Goal: Task Accomplishment & Management: Manage account settings

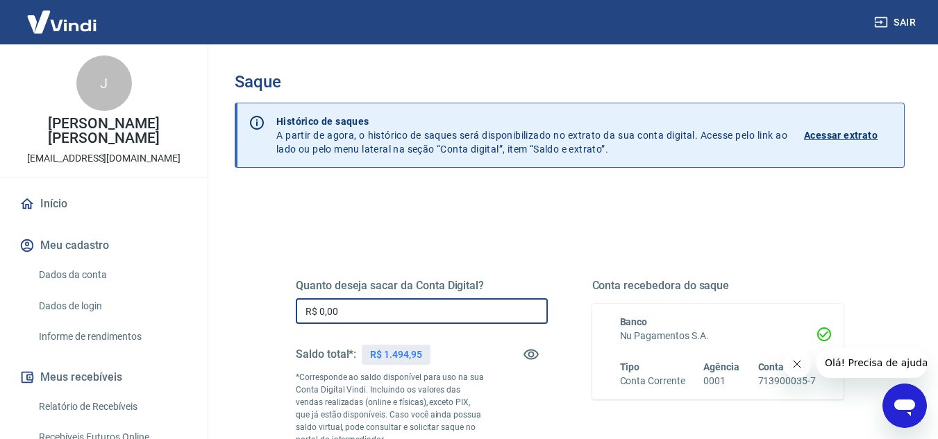
click at [397, 317] on input "R$ 0,00" at bounding box center [422, 311] width 252 height 26
click at [389, 312] on input "R$ 0,00" at bounding box center [422, 311] width 252 height 26
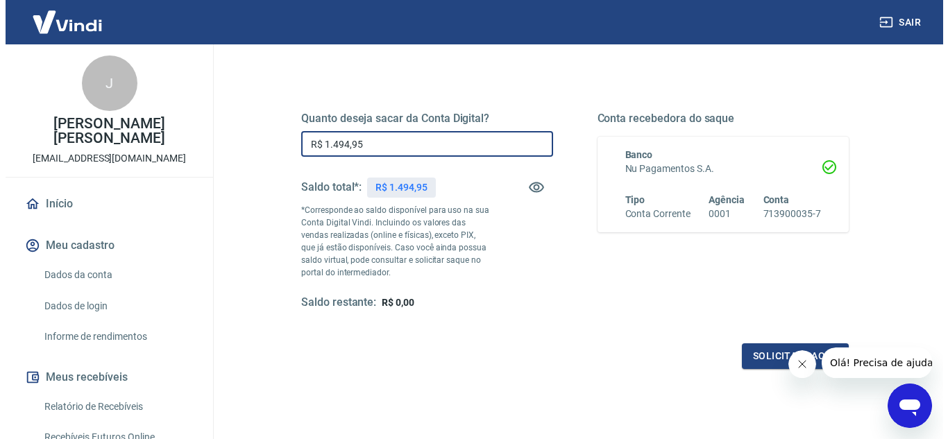
scroll to position [194, 0]
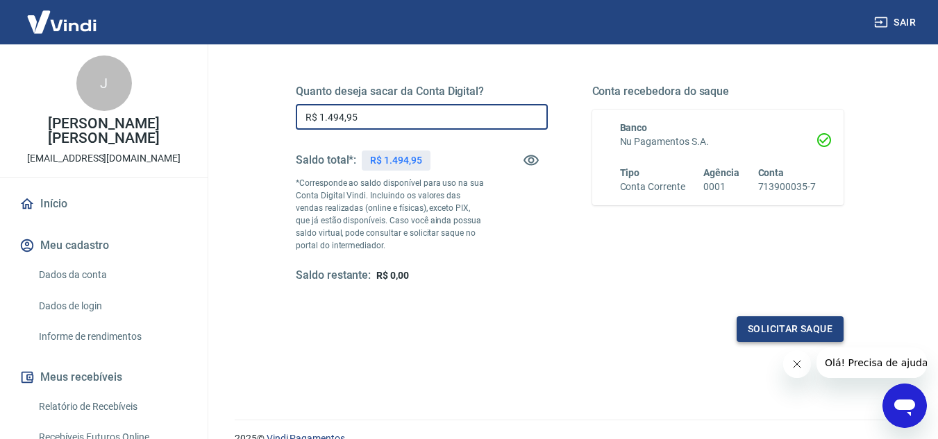
type input "R$ 1.494,95"
click at [809, 330] on button "Solicitar saque" at bounding box center [790, 330] width 107 height 26
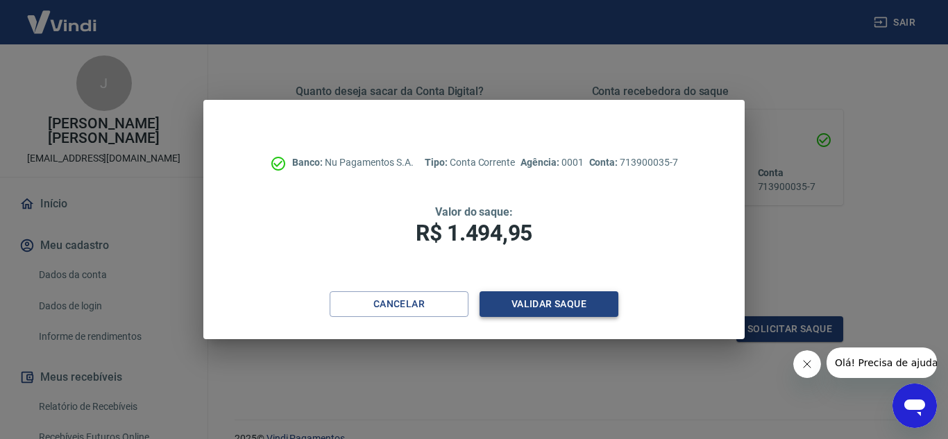
click at [574, 311] on button "Validar saque" at bounding box center [549, 305] width 139 height 26
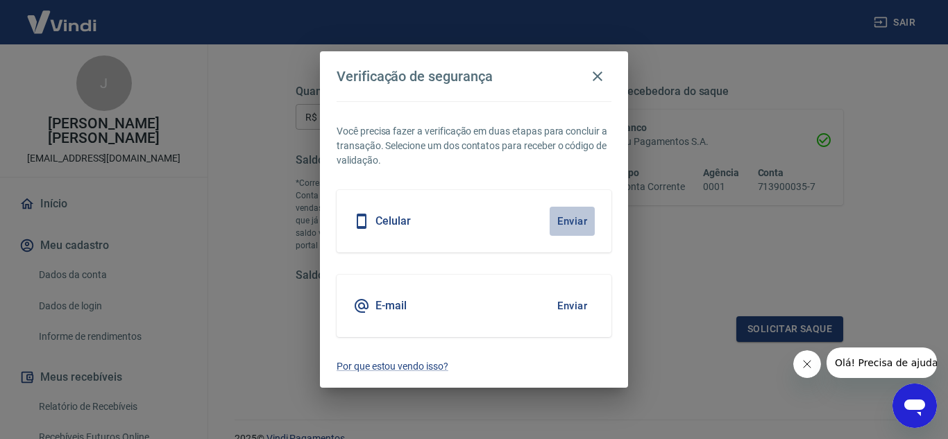
click at [575, 228] on button "Enviar" at bounding box center [572, 221] width 45 height 29
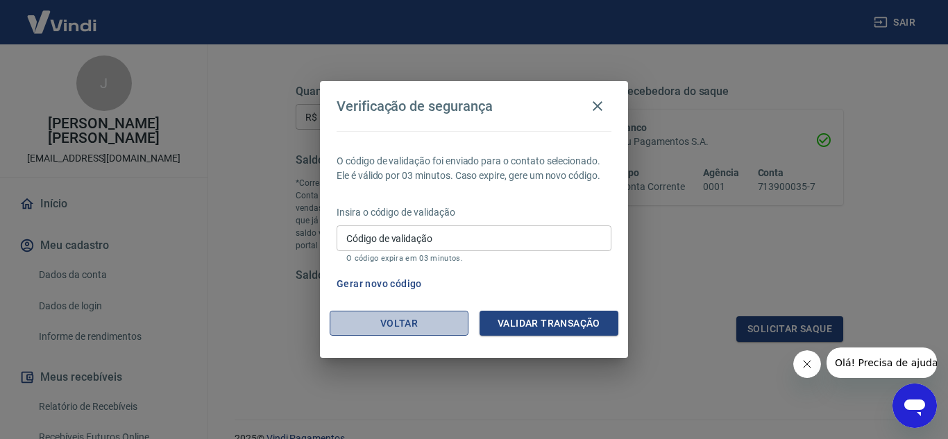
click at [441, 319] on button "Voltar" at bounding box center [399, 324] width 139 height 26
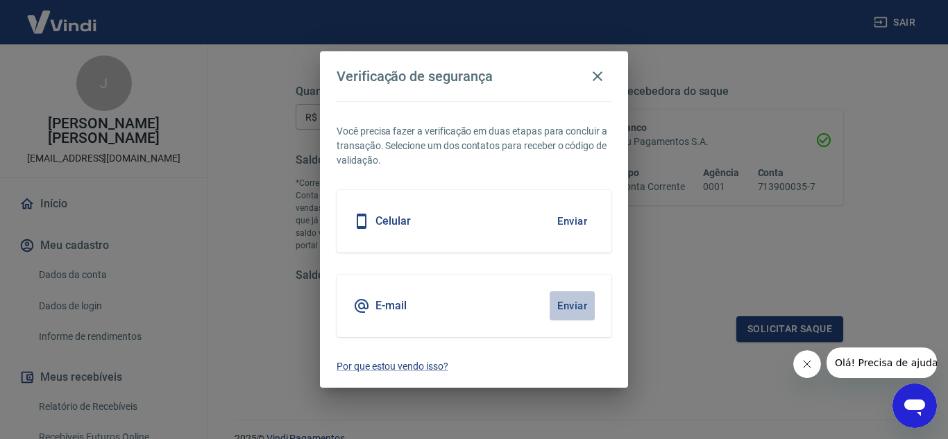
click at [564, 309] on button "Enviar" at bounding box center [572, 306] width 45 height 29
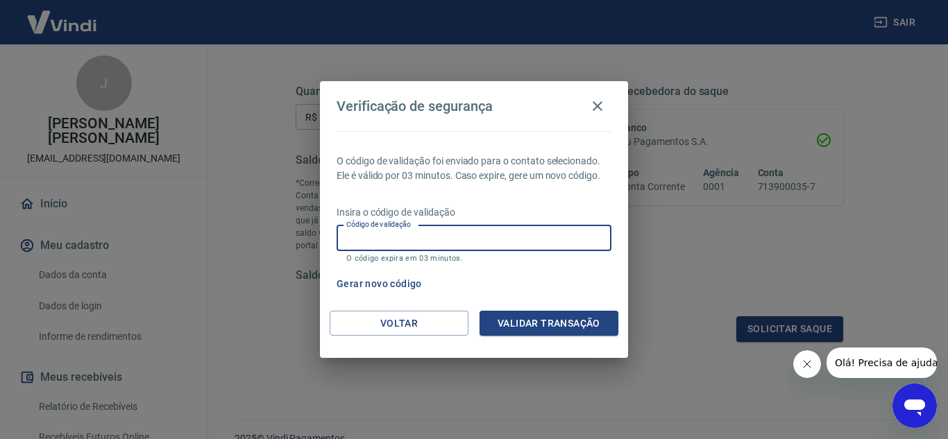
click at [481, 243] on input "Código de validação" at bounding box center [474, 239] width 275 height 26
type input "782360"
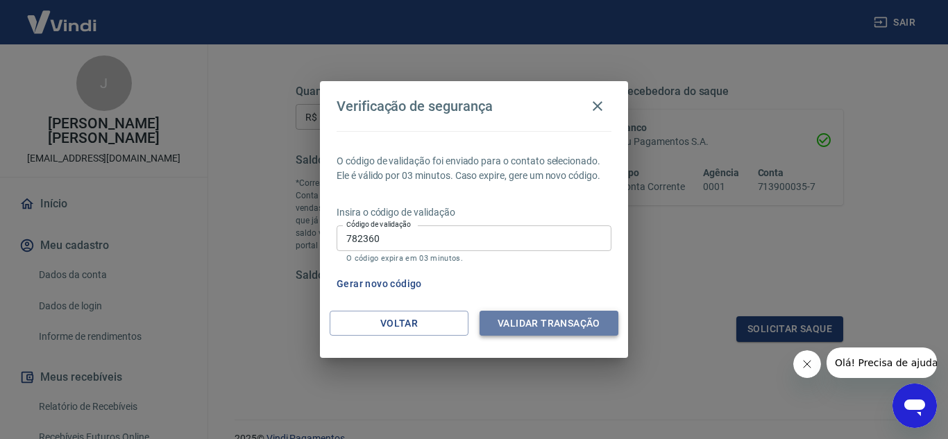
click at [555, 325] on button "Validar transação" at bounding box center [549, 324] width 139 height 26
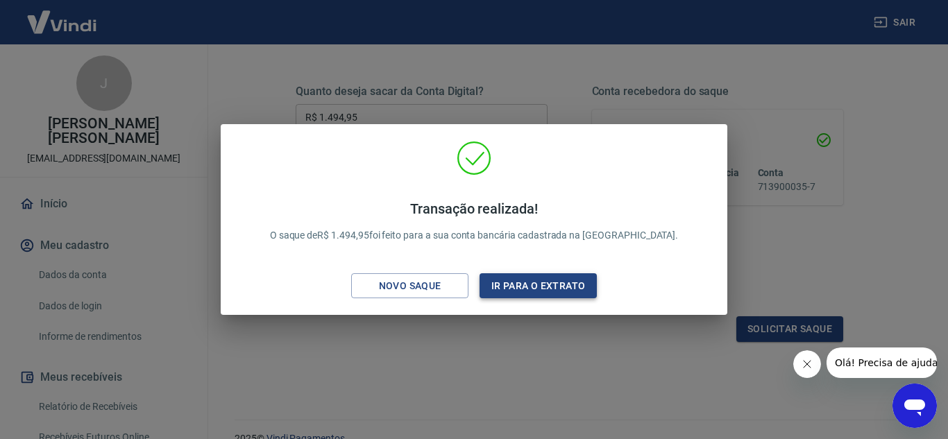
click at [555, 298] on button "Ir para o extrato" at bounding box center [538, 287] width 117 height 26
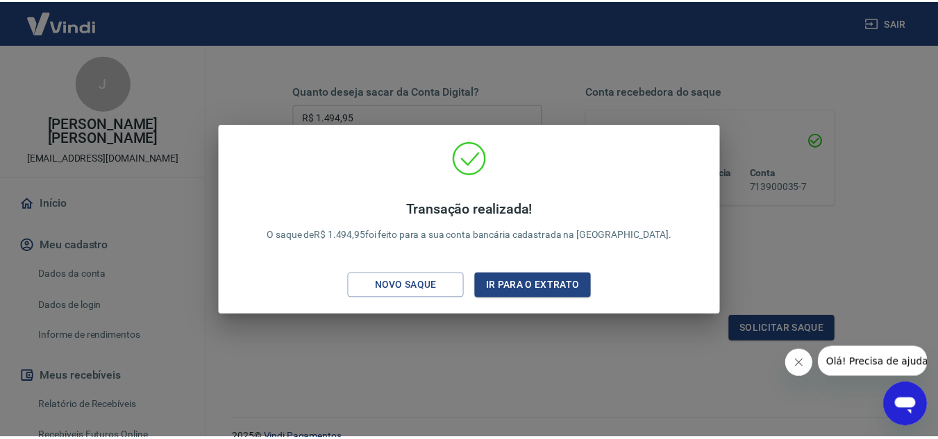
scroll to position [224, 0]
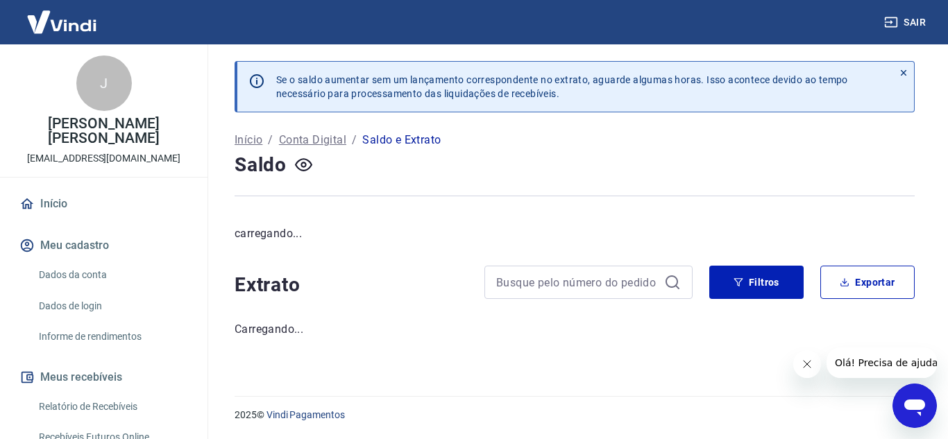
click at [160, 292] on link "Dados de login" at bounding box center [112, 306] width 158 height 28
click at [86, 393] on link "Relatório de Recebíveis" at bounding box center [112, 407] width 158 height 28
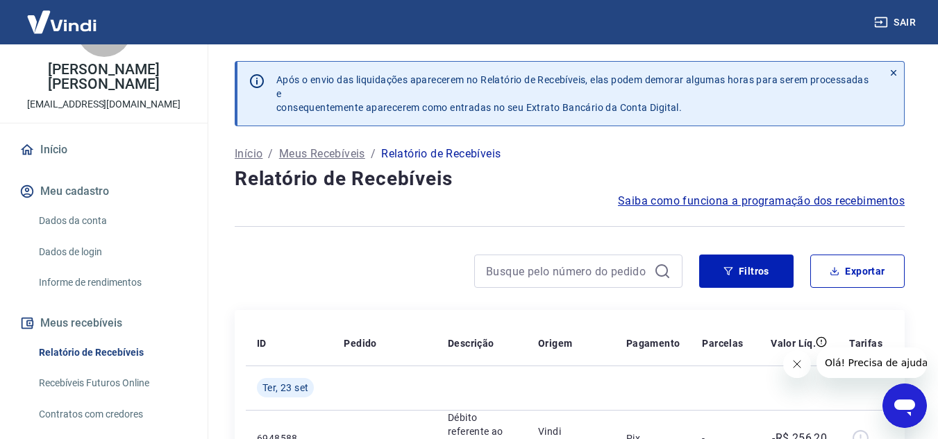
scroll to position [56, 0]
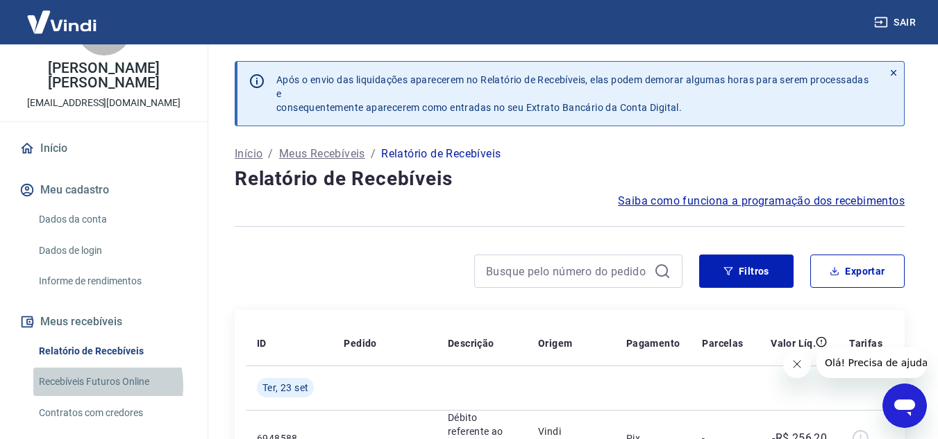
click at [87, 371] on link "Recebíveis Futuros Online" at bounding box center [112, 382] width 158 height 28
